Goal: Transaction & Acquisition: Purchase product/service

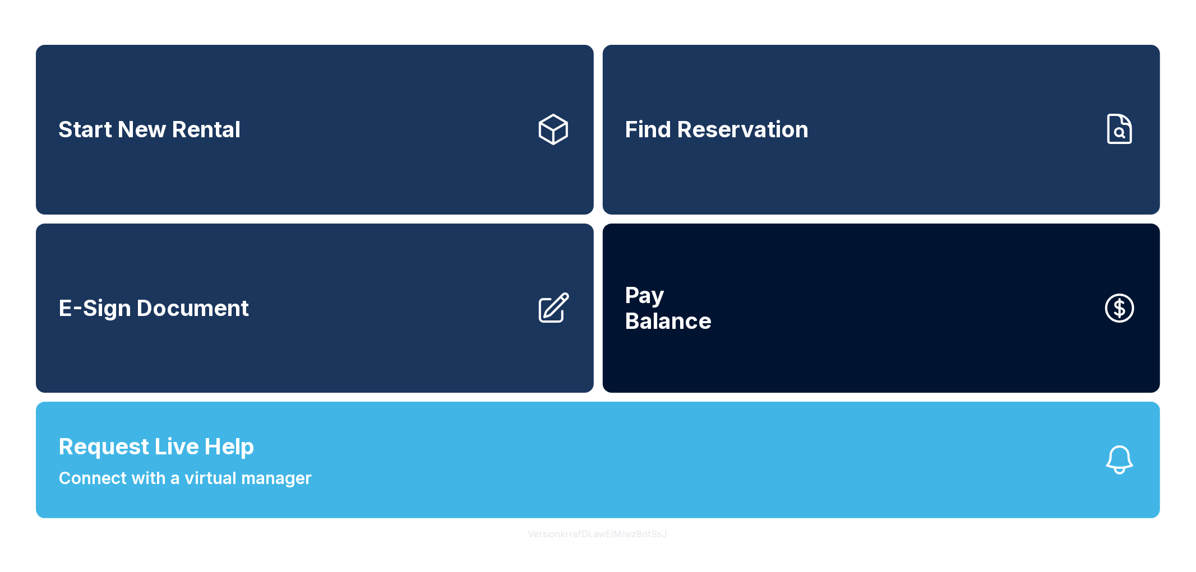
click at [713, 296] on button "Pay Balance" at bounding box center [882, 309] width 558 height 170
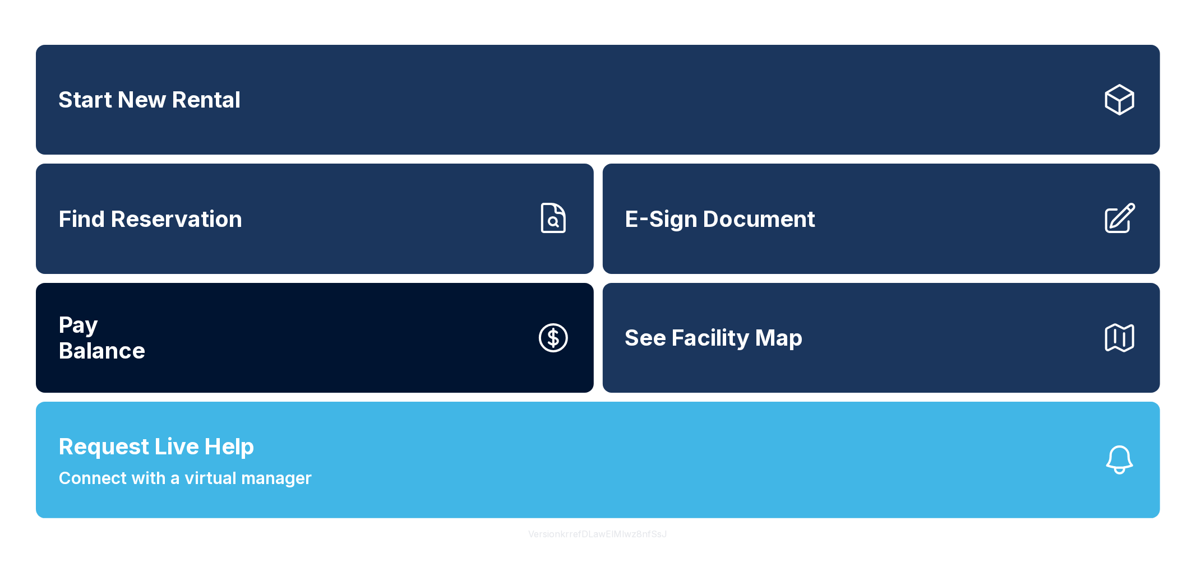
click at [400, 313] on button "Pay Balance" at bounding box center [315, 338] width 558 height 110
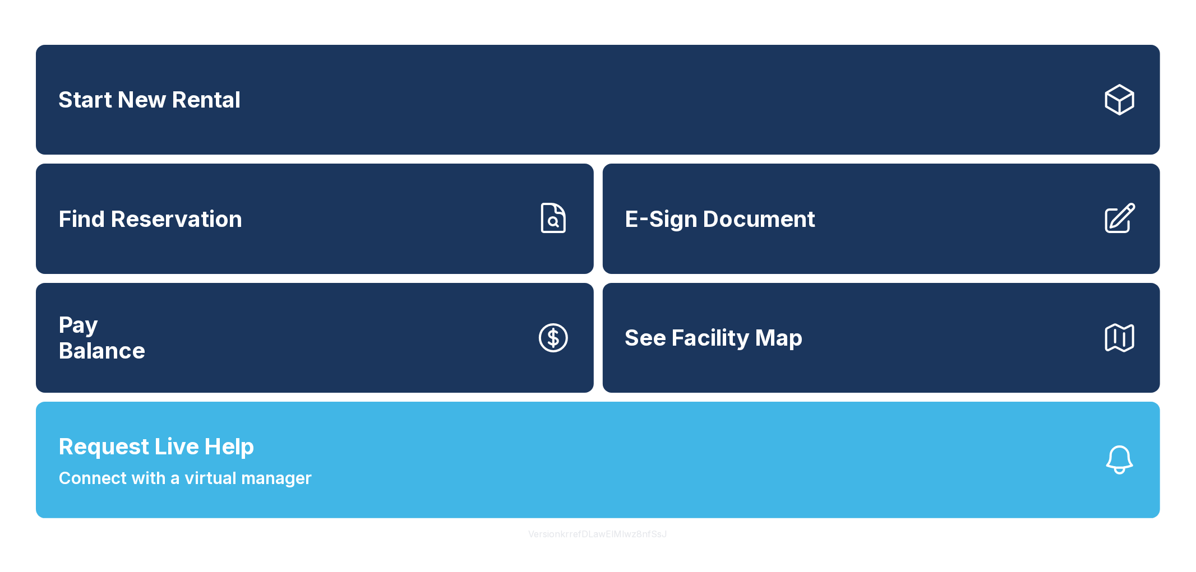
click at [644, 530] on button "Version krrefDLawElMlwz8nfSsJ" at bounding box center [598, 534] width 157 height 31
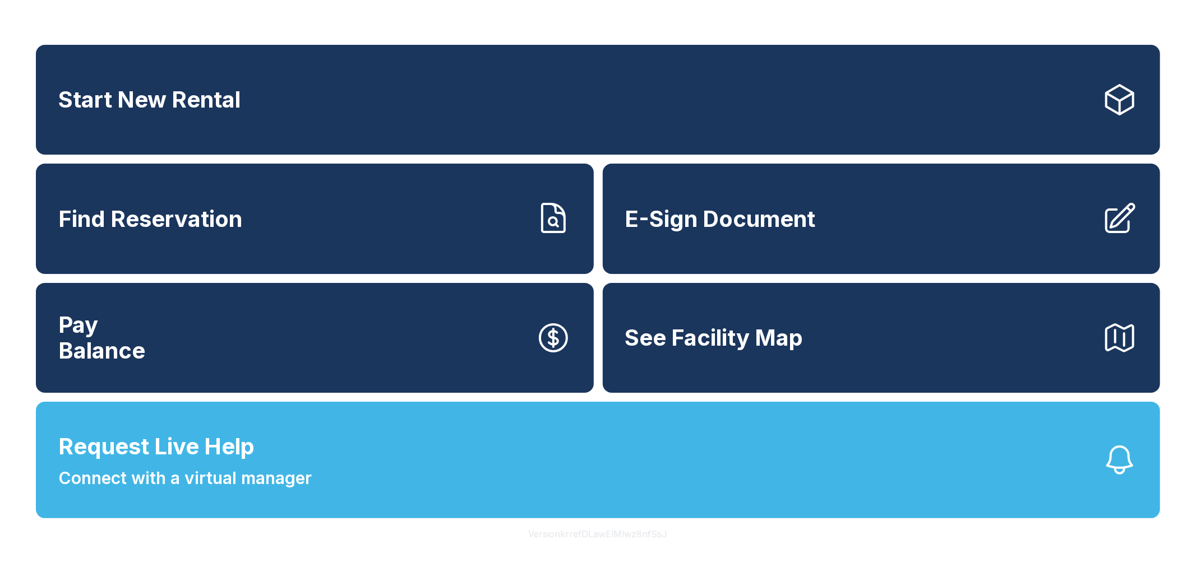
click at [644, 530] on button "Version krrefDLawElMlwz8nfSsJ" at bounding box center [598, 534] width 157 height 31
click at [558, 536] on button "Version krrefDLawElMlwz8nfSsJ" at bounding box center [598, 534] width 157 height 31
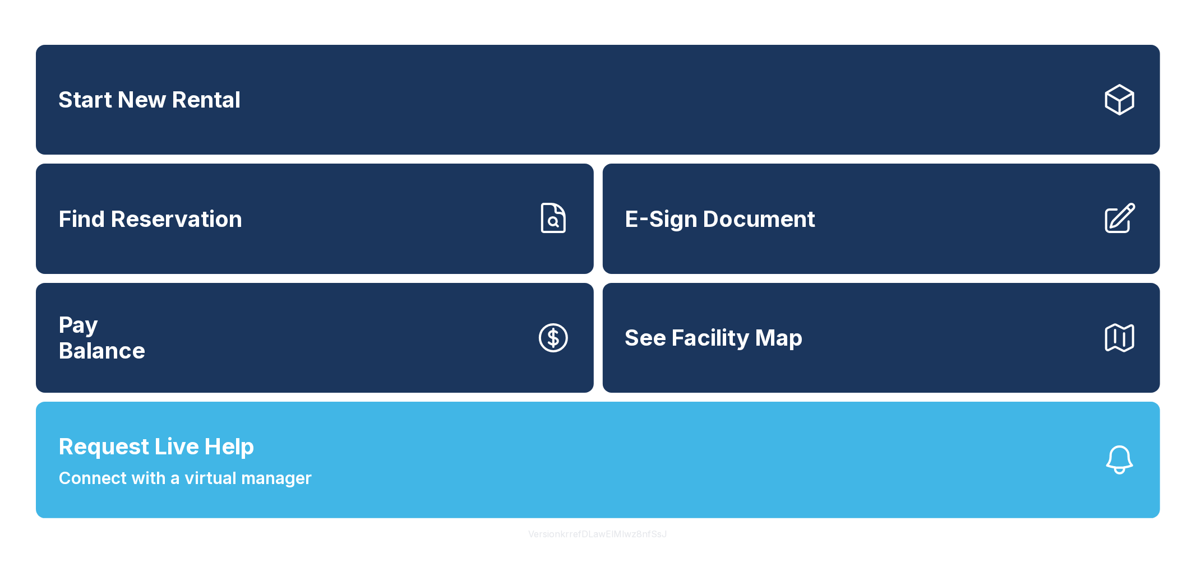
click at [558, 536] on button "Version krrefDLawElMlwz8nfSsJ" at bounding box center [598, 534] width 157 height 31
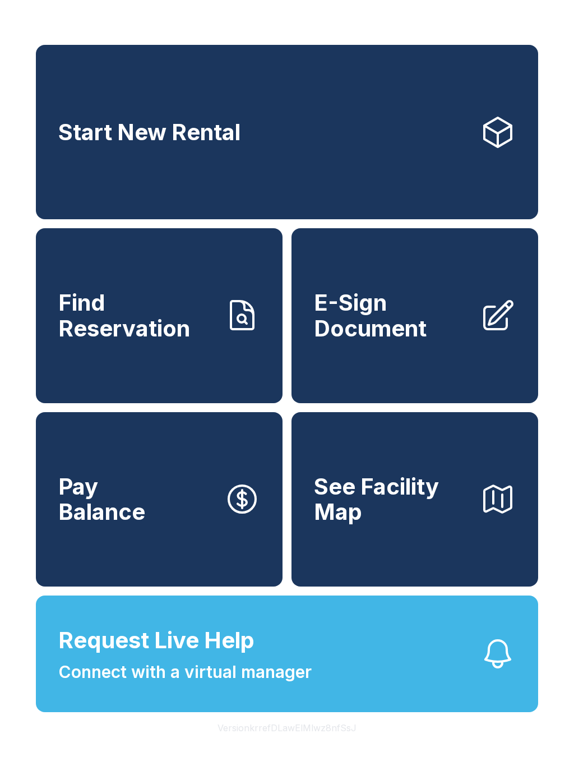
click at [300, 572] on button "Version krrefDLawElMlwz8nfSsJ" at bounding box center [287, 727] width 157 height 31
click at [304, 572] on button "Version krrefDLawElMlwz8nfSsJ" at bounding box center [287, 727] width 157 height 31
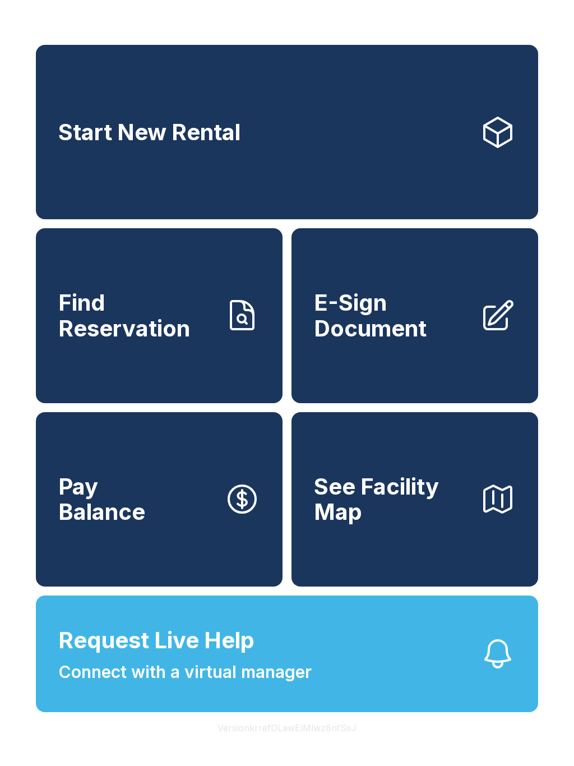
click at [102, 530] on button "Pay Balance" at bounding box center [159, 499] width 247 height 174
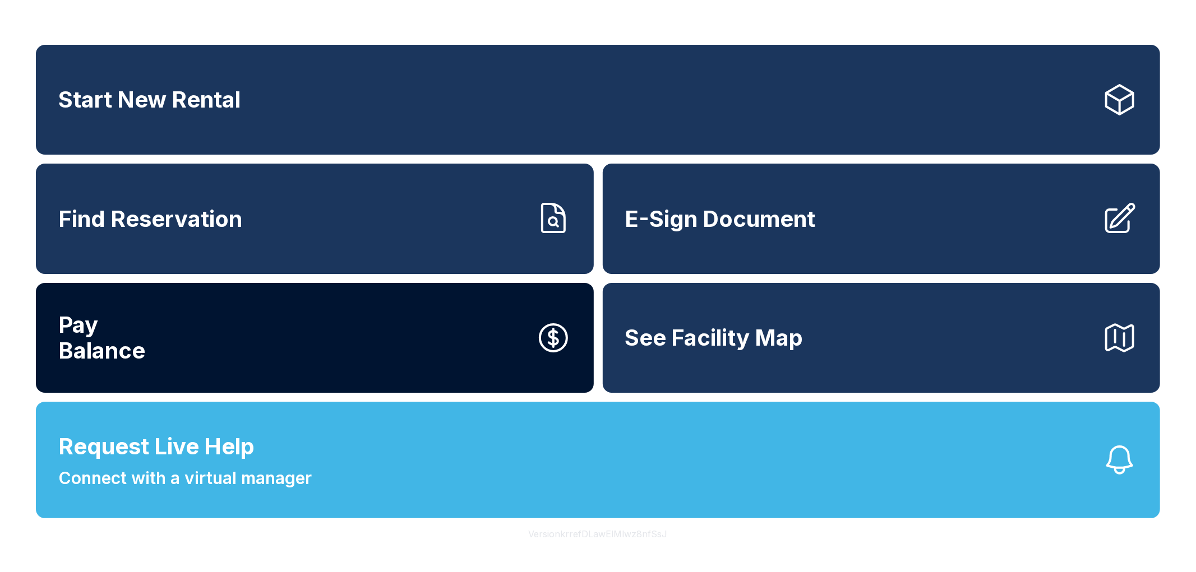
click at [262, 322] on button "Pay Balance" at bounding box center [315, 338] width 558 height 110
